Goal: Task Accomplishment & Management: Manage account settings

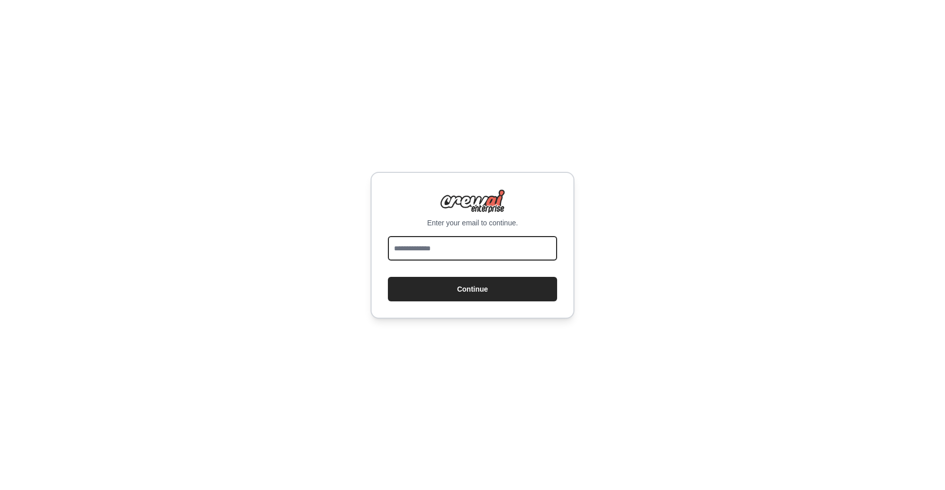
click at [462, 246] on input "email" at bounding box center [472, 248] width 169 height 24
type input "**********"
click at [470, 291] on button "Continue" at bounding box center [472, 289] width 169 height 24
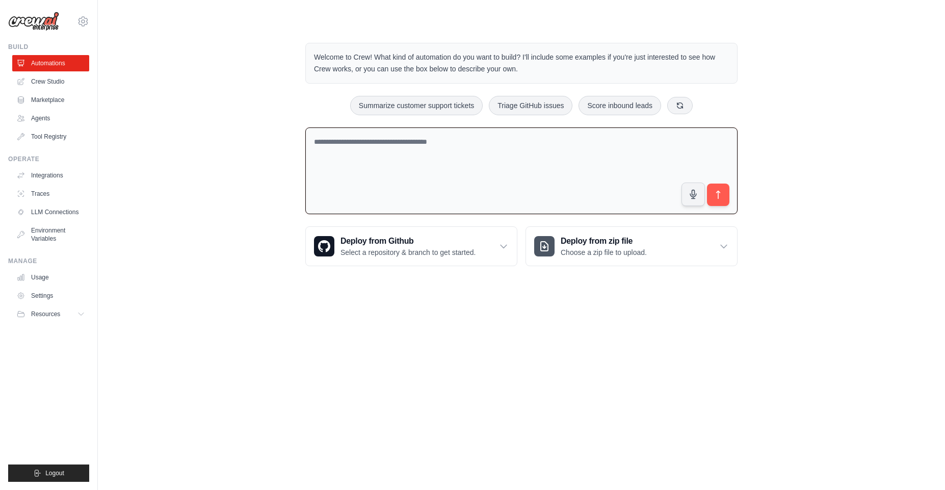
click at [159, 74] on div "Welcome to Crew! What kind of automation do you want to build? I'll include som…" at bounding box center [521, 154] width 814 height 256
click at [55, 85] on link "Crew Studio" at bounding box center [51, 81] width 77 height 16
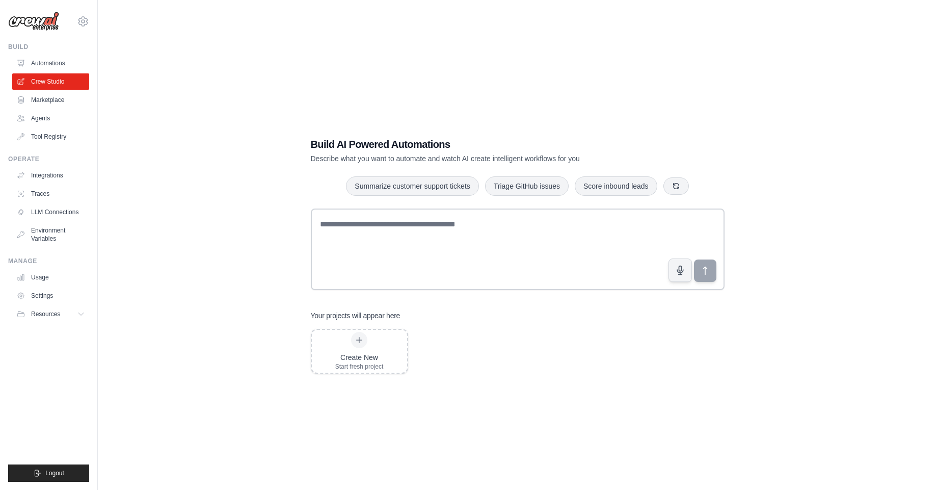
click at [46, 115] on link "Agents" at bounding box center [50, 118] width 77 height 16
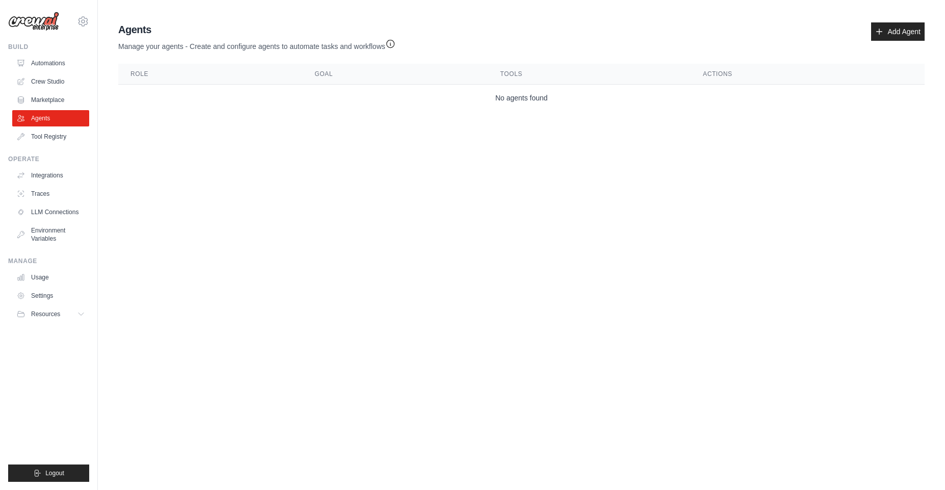
click at [267, 123] on main "Agent Usage Guide To use an agent in your CrewAI project, you can initialize it…" at bounding box center [521, 69] width 847 height 138
click at [49, 60] on link "Automations" at bounding box center [51, 63] width 77 height 16
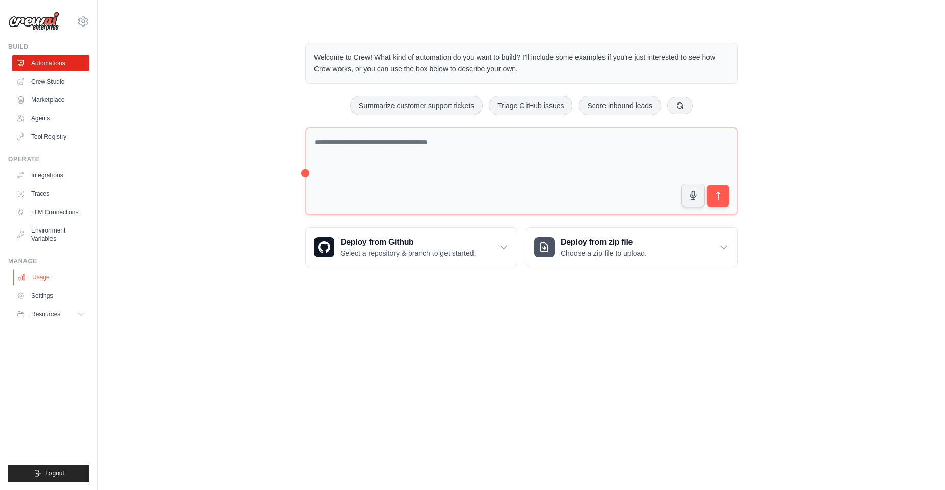
click at [47, 280] on link "Usage" at bounding box center [51, 277] width 77 height 16
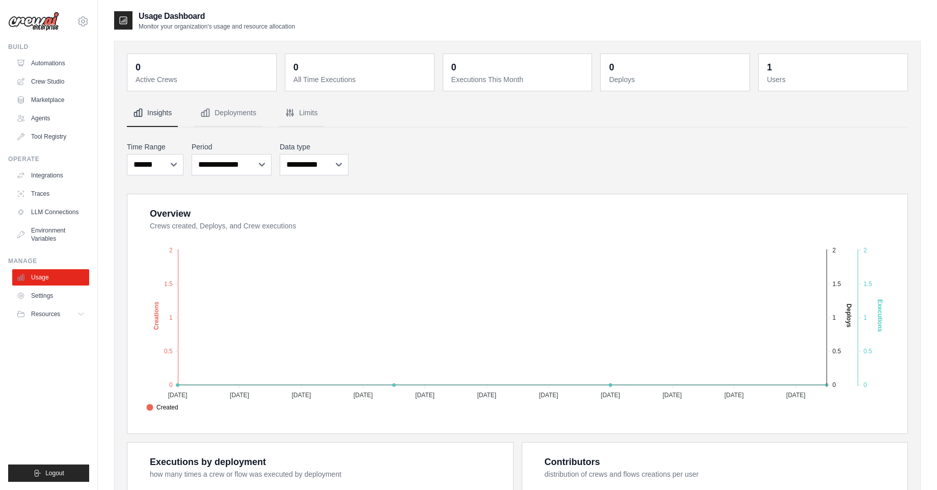
click at [47, 280] on link "Usage" at bounding box center [50, 277] width 77 height 16
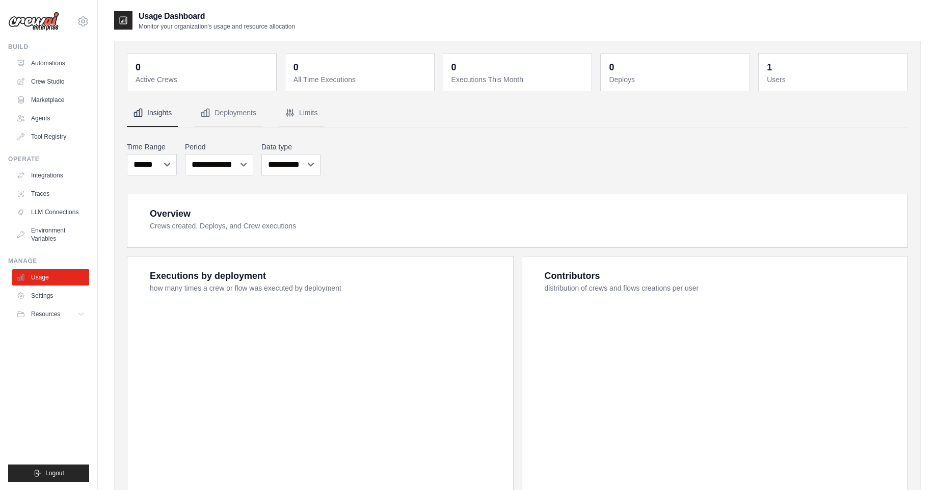
click at [47, 293] on link "Settings" at bounding box center [50, 295] width 77 height 16
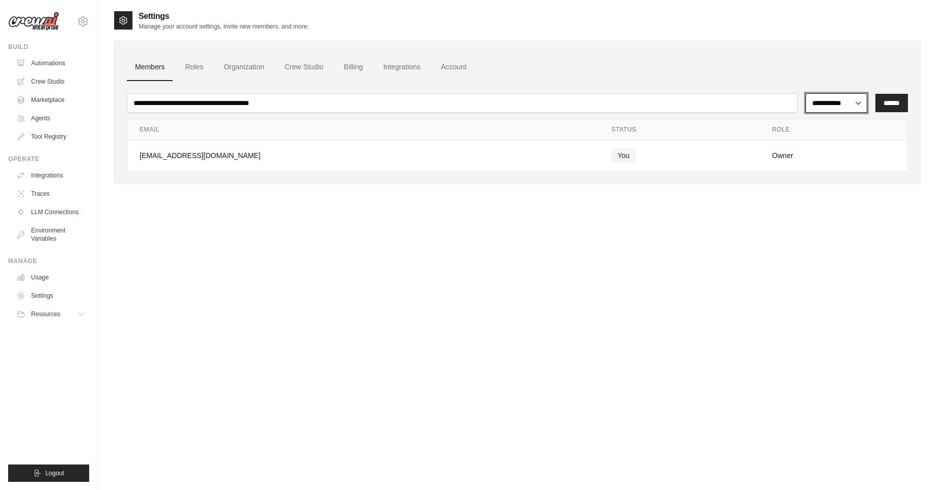
drag, startPoint x: 846, startPoint y: 108, endPoint x: 808, endPoint y: 68, distance: 55.1
click at [808, 68] on div "**********" at bounding box center [517, 112] width 807 height 143
click at [264, 71] on link "Organization" at bounding box center [244, 67] width 57 height 28
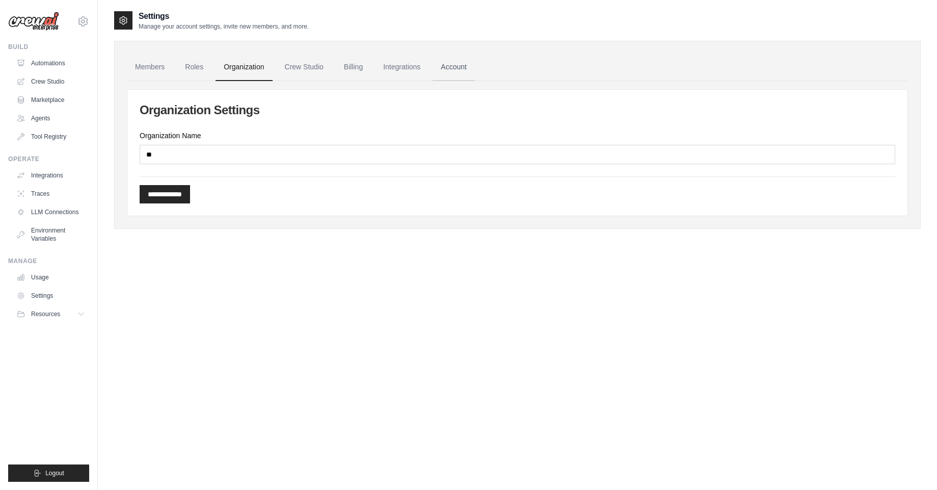
click at [450, 71] on link "Account" at bounding box center [454, 67] width 42 height 28
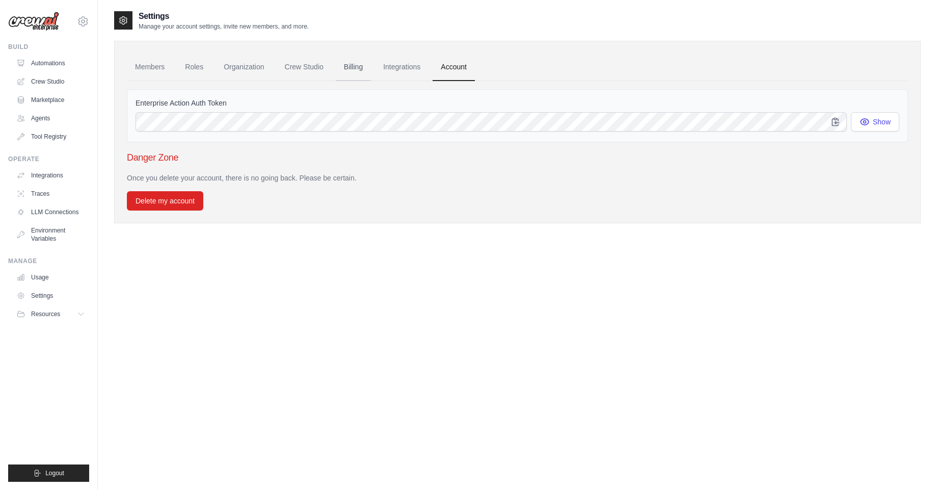
click at [359, 69] on link "Billing" at bounding box center [353, 67] width 35 height 28
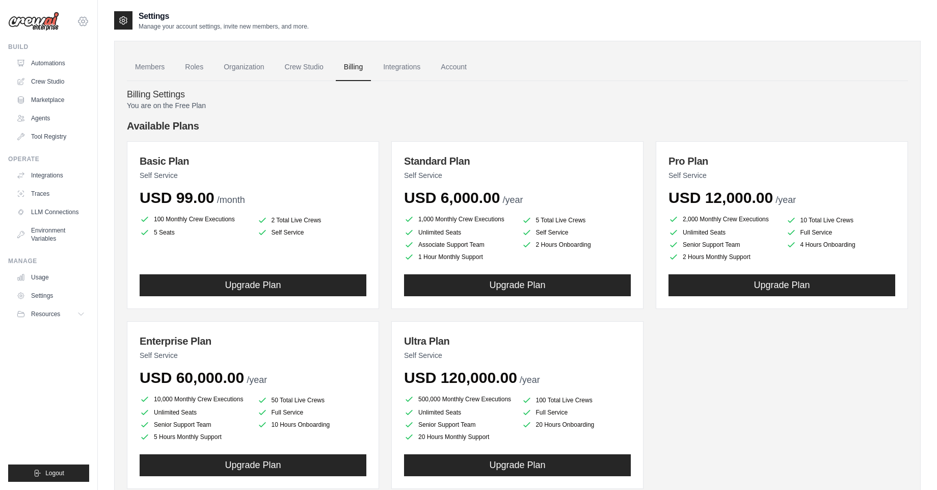
click at [82, 20] on icon at bounding box center [83, 21] width 3 height 3
click at [62, 72] on link "Settings" at bounding box center [83, 69] width 90 height 18
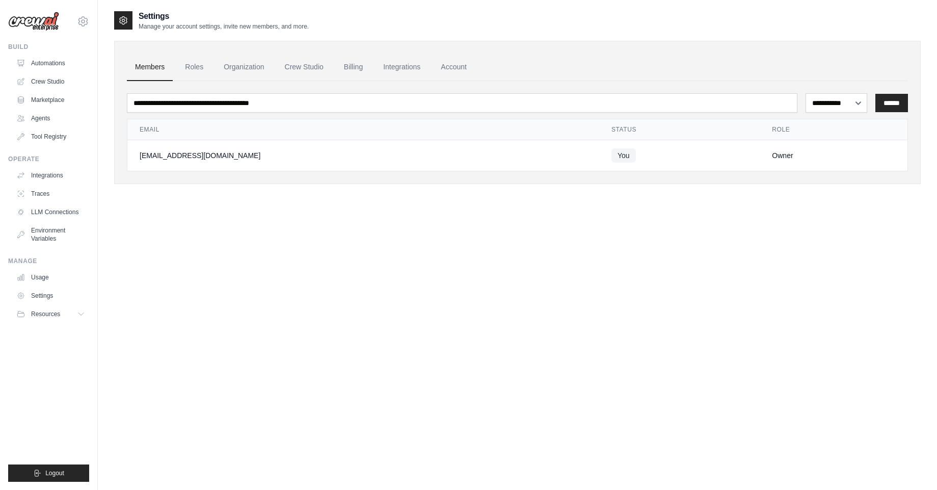
drag, startPoint x: 74, startPoint y: 472, endPoint x: 168, endPoint y: 86, distance: 397.4
click at [73, 472] on button "Logout" at bounding box center [48, 472] width 81 height 17
